Goal: Task Accomplishment & Management: Manage account settings

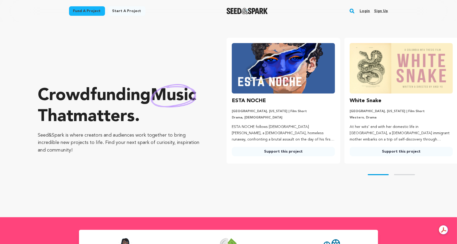
click at [364, 14] on link "Login" at bounding box center [365, 11] width 10 height 8
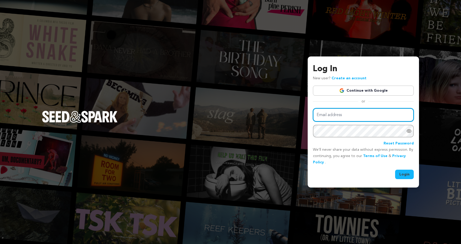
click at [370, 112] on input "Email address" at bounding box center [363, 114] width 101 height 13
click at [363, 90] on link "Continue with Google" at bounding box center [363, 91] width 101 height 10
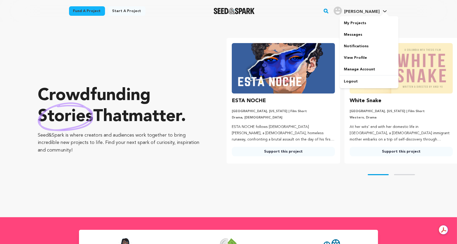
click at [371, 12] on span "[PERSON_NAME]" at bounding box center [361, 12] width 35 height 4
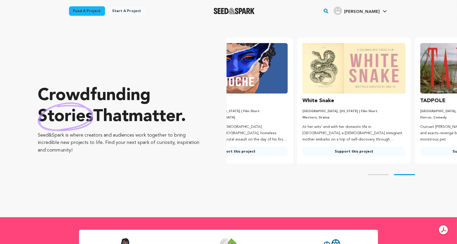
scroll to position [0, 104]
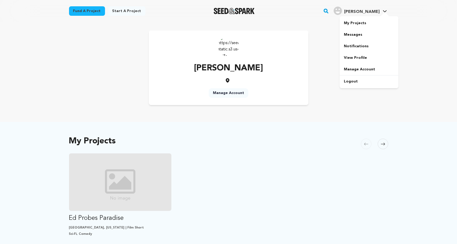
click at [361, 23] on link "My Projects" at bounding box center [369, 23] width 59 height 12
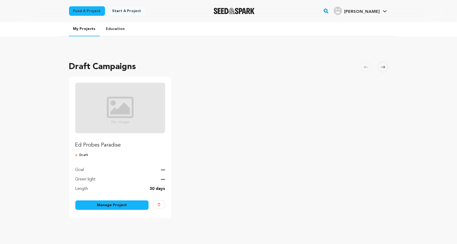
click at [101, 206] on link "Manage Project" at bounding box center [112, 204] width 74 height 9
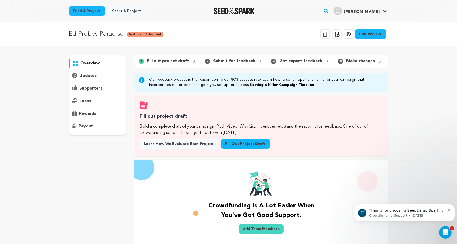
click at [106, 189] on div "overview updates" at bounding box center [97, 185] width 57 height 260
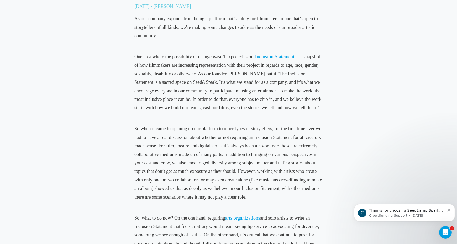
scroll to position [239, 0]
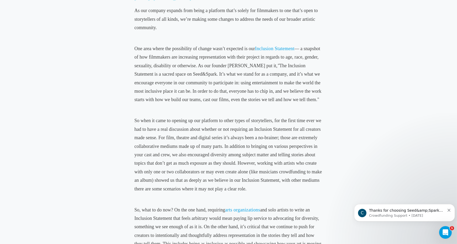
drag, startPoint x: 459, startPoint y: 104, endPoint x: 460, endPoint y: 95, distance: 8.7
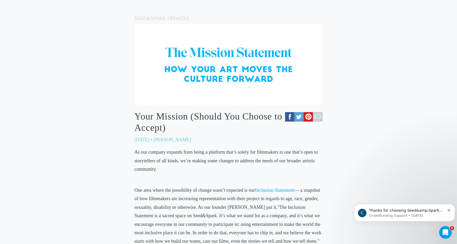
scroll to position [101, 0]
